Goal: Task Accomplishment & Management: Complete application form

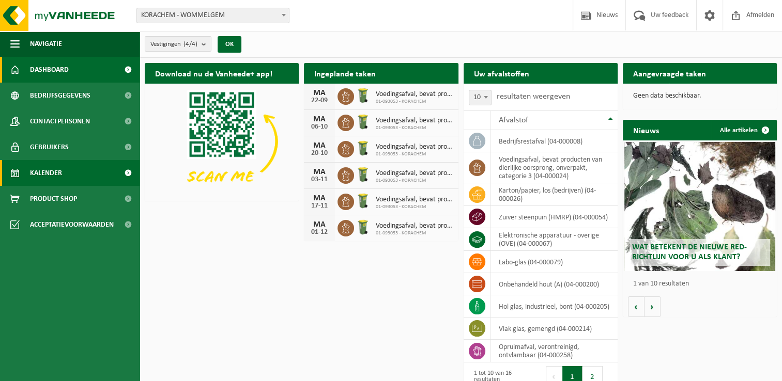
click at [45, 177] on span "Kalender" at bounding box center [46, 173] width 32 height 26
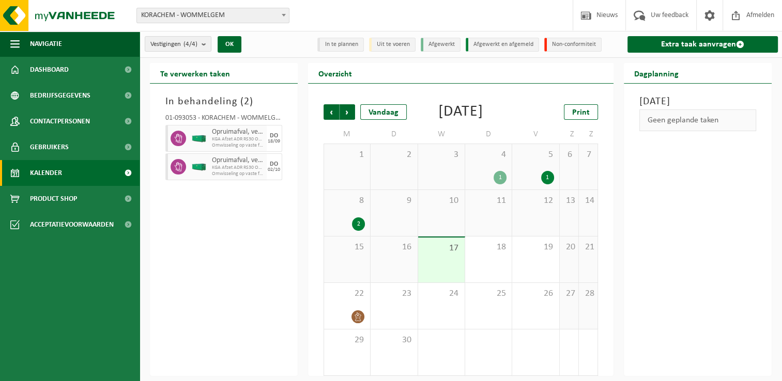
click at [50, 173] on span "Kalender" at bounding box center [46, 173] width 32 height 26
click at [704, 46] on link "Extra taak aanvragen" at bounding box center [702, 44] width 150 height 17
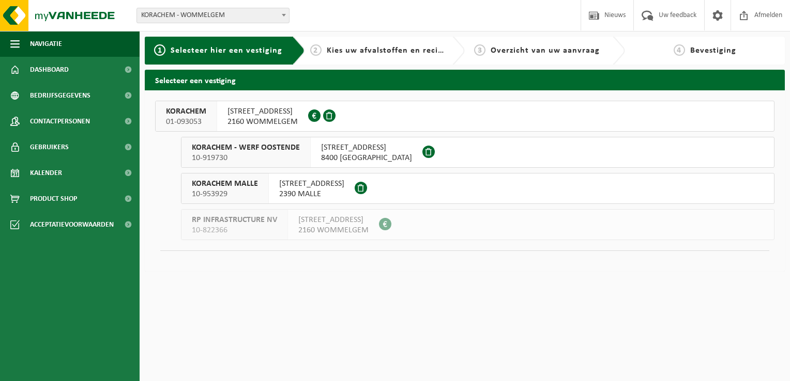
click at [238, 113] on span "GULKENRODESTRAAT 3" at bounding box center [262, 111] width 70 height 10
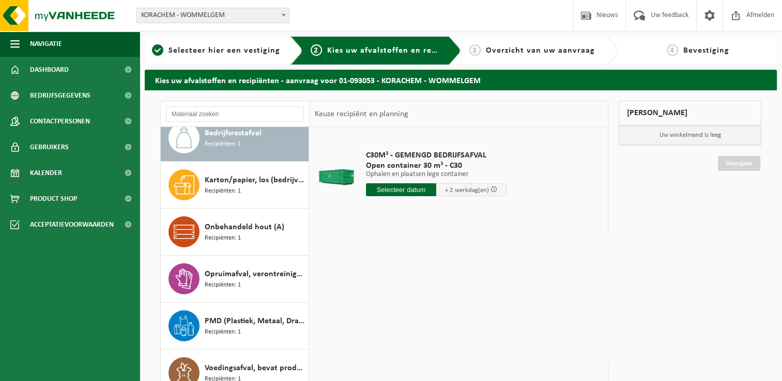
scroll to position [18, 0]
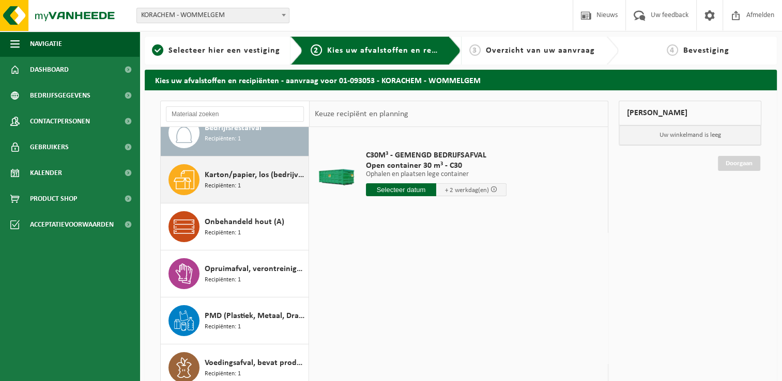
click at [228, 177] on span "Karton/papier, los (bedrijven)" at bounding box center [255, 175] width 101 height 12
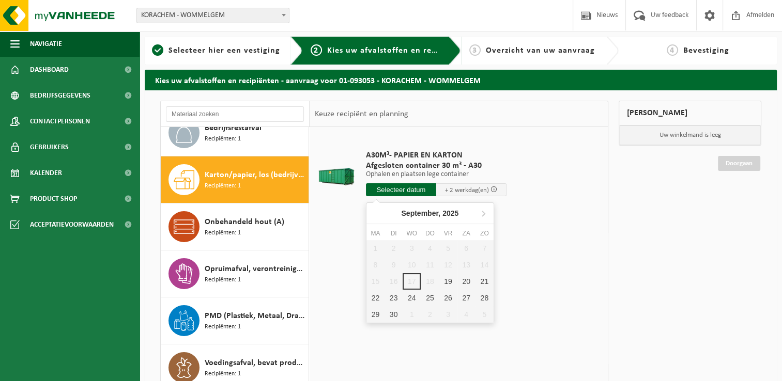
click at [404, 189] on input "text" at bounding box center [401, 189] width 70 height 13
click at [449, 282] on div "19" at bounding box center [448, 281] width 18 height 17
type input "Van 2025-09-19"
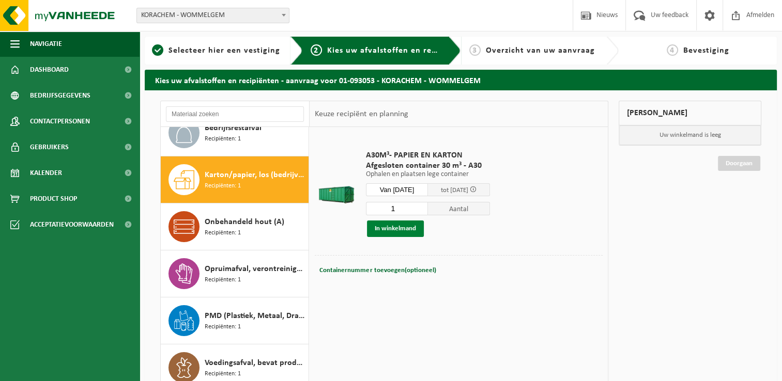
click at [399, 227] on button "In winkelmand" at bounding box center [395, 229] width 57 height 17
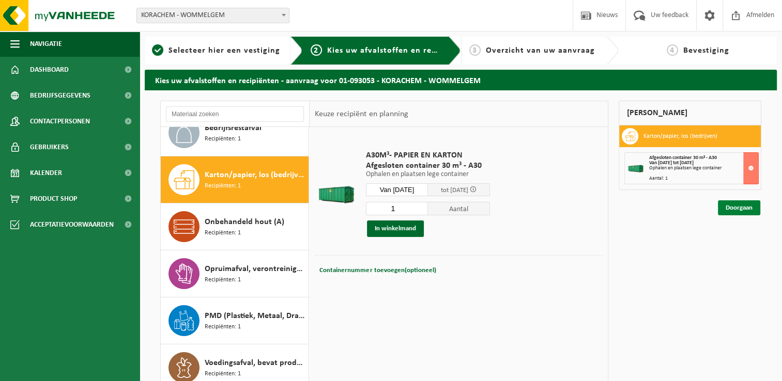
click at [735, 209] on link "Doorgaan" at bounding box center [739, 208] width 42 height 15
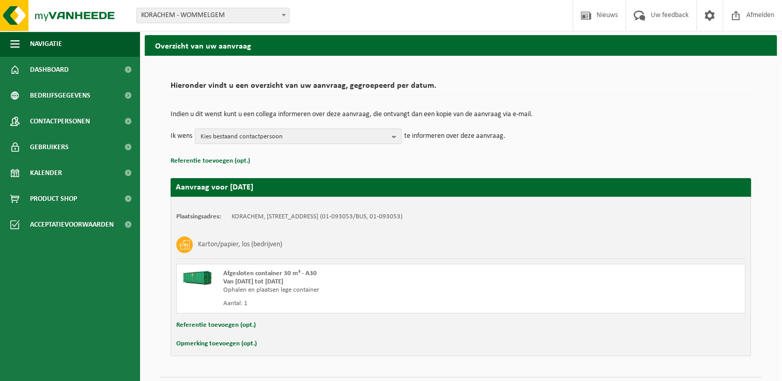
scroll to position [61, 0]
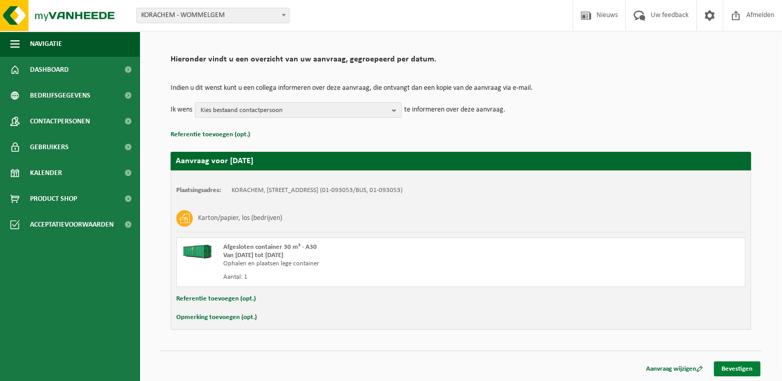
click at [743, 369] on link "Bevestigen" at bounding box center [737, 369] width 47 height 15
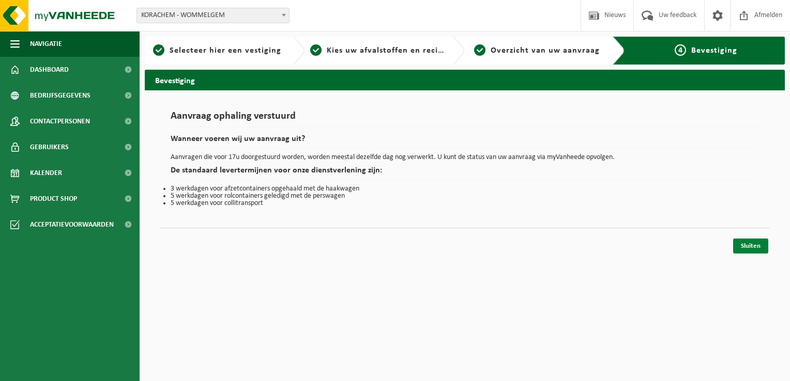
click at [754, 243] on link "Sluiten" at bounding box center [750, 246] width 35 height 15
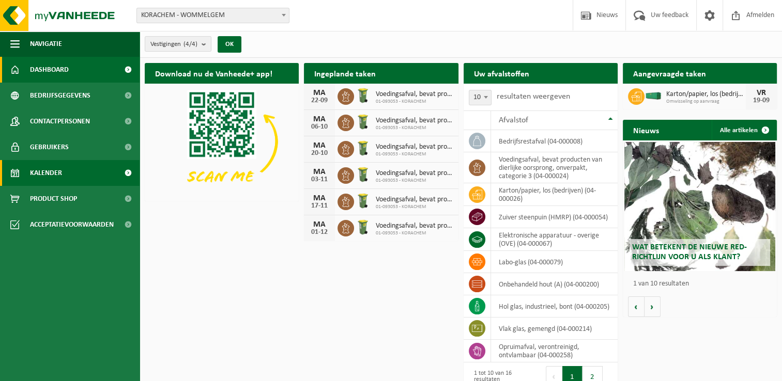
click at [27, 175] on link "Kalender" at bounding box center [70, 173] width 140 height 26
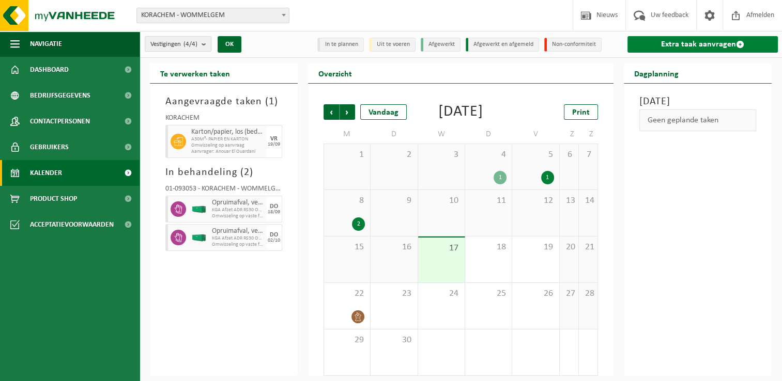
click at [698, 43] on link "Extra taak aanvragen" at bounding box center [702, 44] width 150 height 17
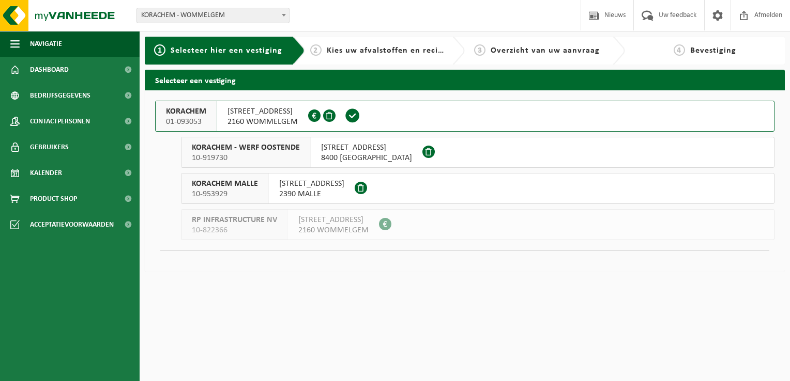
click at [241, 118] on span "2160 WOMMELGEM" at bounding box center [262, 122] width 70 height 10
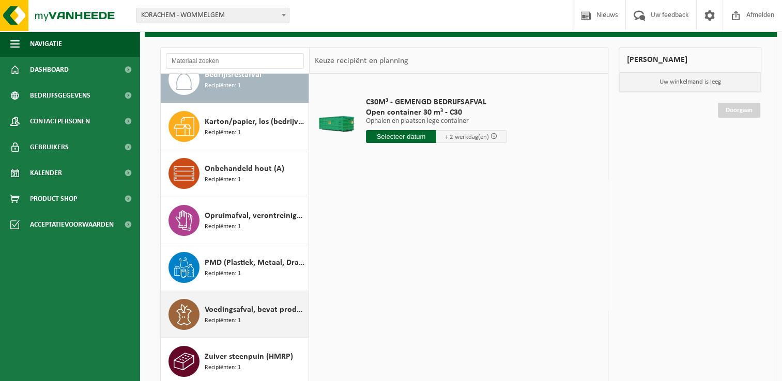
scroll to position [103, 0]
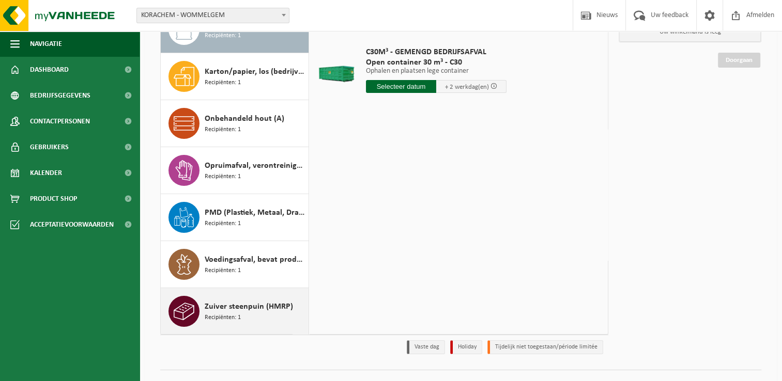
click at [230, 313] on span "Recipiënten: 1" at bounding box center [223, 318] width 36 height 10
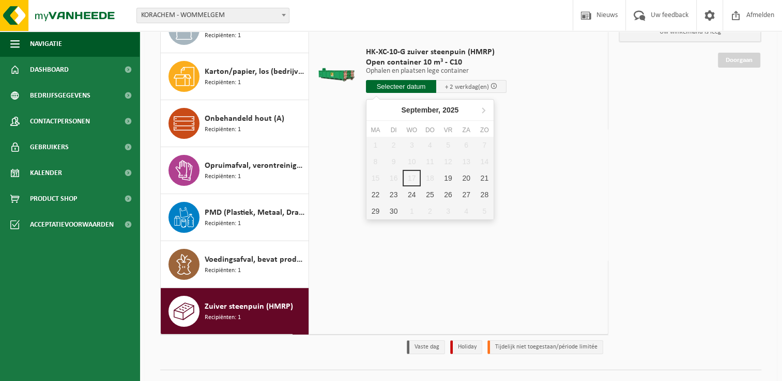
click at [403, 90] on input "text" at bounding box center [401, 86] width 70 height 13
click at [451, 176] on div "19" at bounding box center [448, 178] width 18 height 17
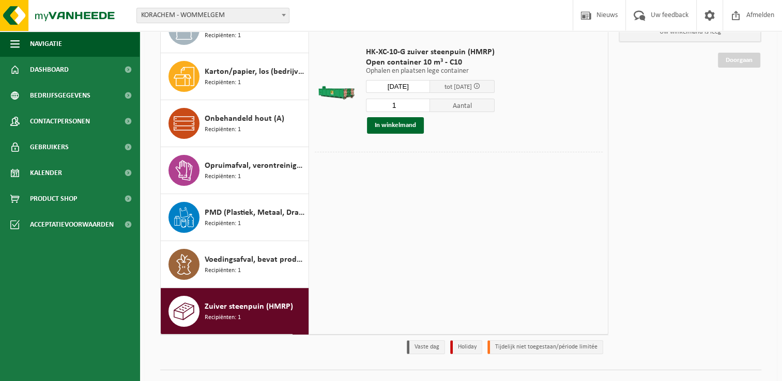
type input "Van 2025-09-19"
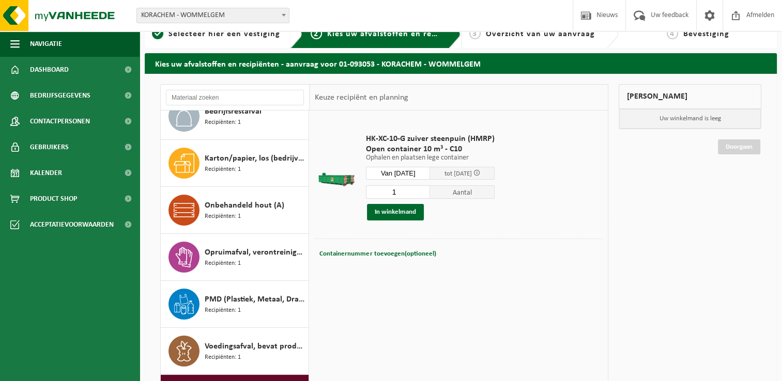
scroll to position [0, 0]
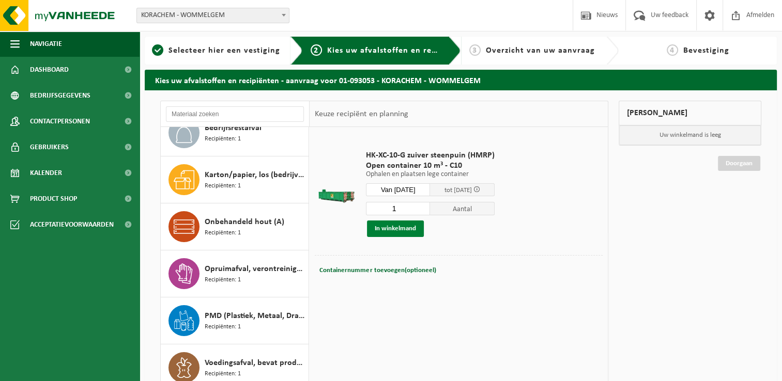
click at [390, 229] on button "In winkelmand" at bounding box center [395, 229] width 57 height 17
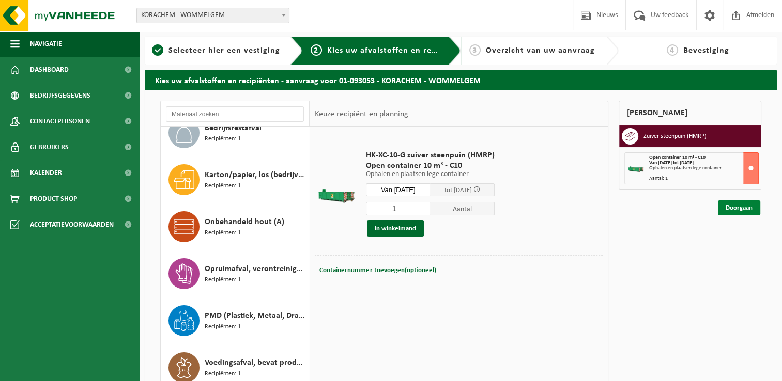
click at [742, 207] on link "Doorgaan" at bounding box center [739, 208] width 42 height 15
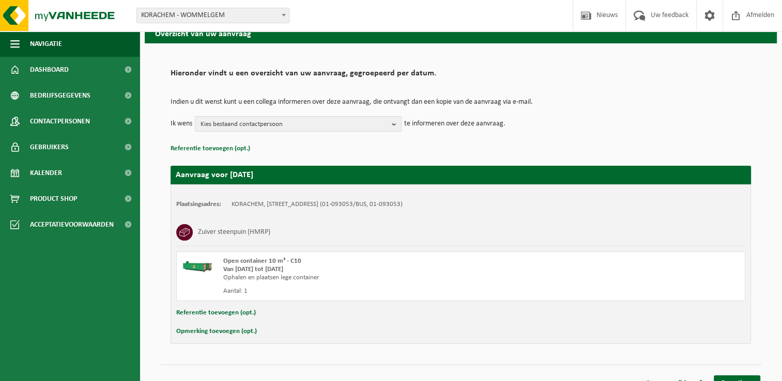
scroll to position [61, 0]
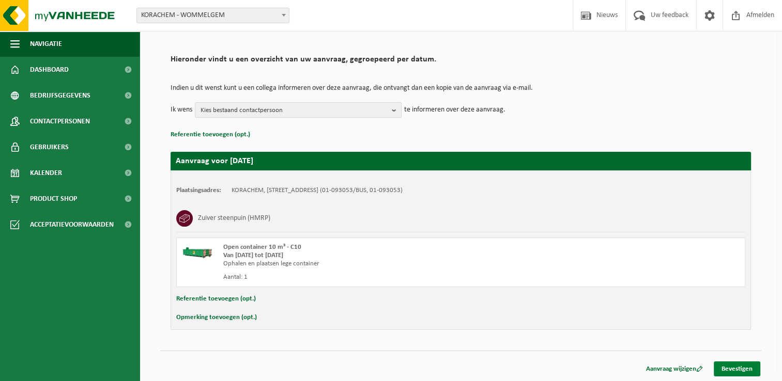
click at [739, 372] on link "Bevestigen" at bounding box center [737, 369] width 47 height 15
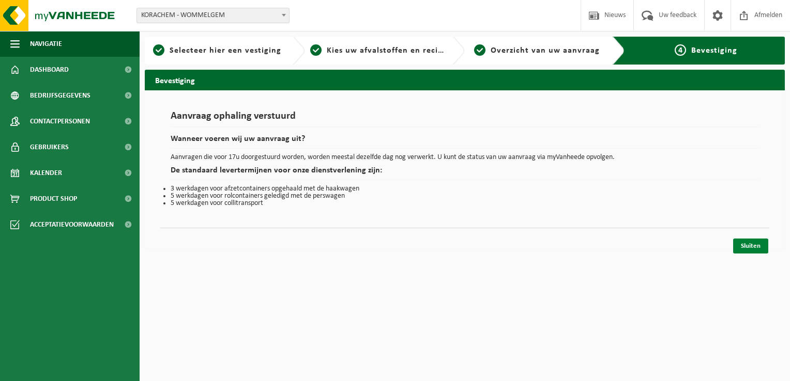
click at [750, 246] on link "Sluiten" at bounding box center [750, 246] width 35 height 15
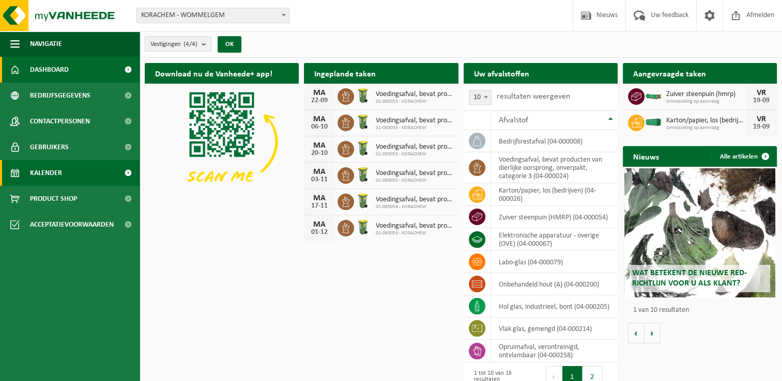
click at [43, 177] on span "Kalender" at bounding box center [46, 173] width 32 height 26
